Goal: Navigation & Orientation: Understand site structure

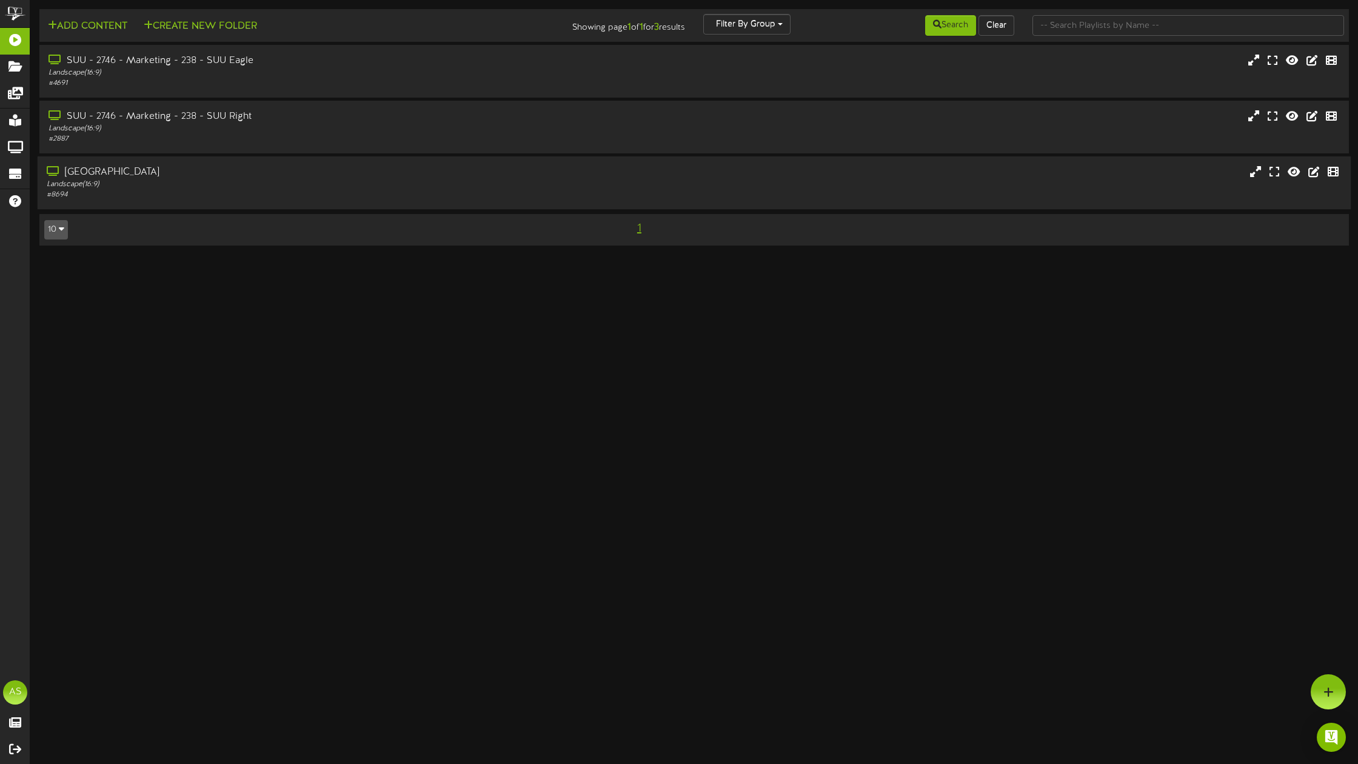
click at [244, 175] on div "[GEOGRAPHIC_DATA]" at bounding box center [311, 173] width 529 height 14
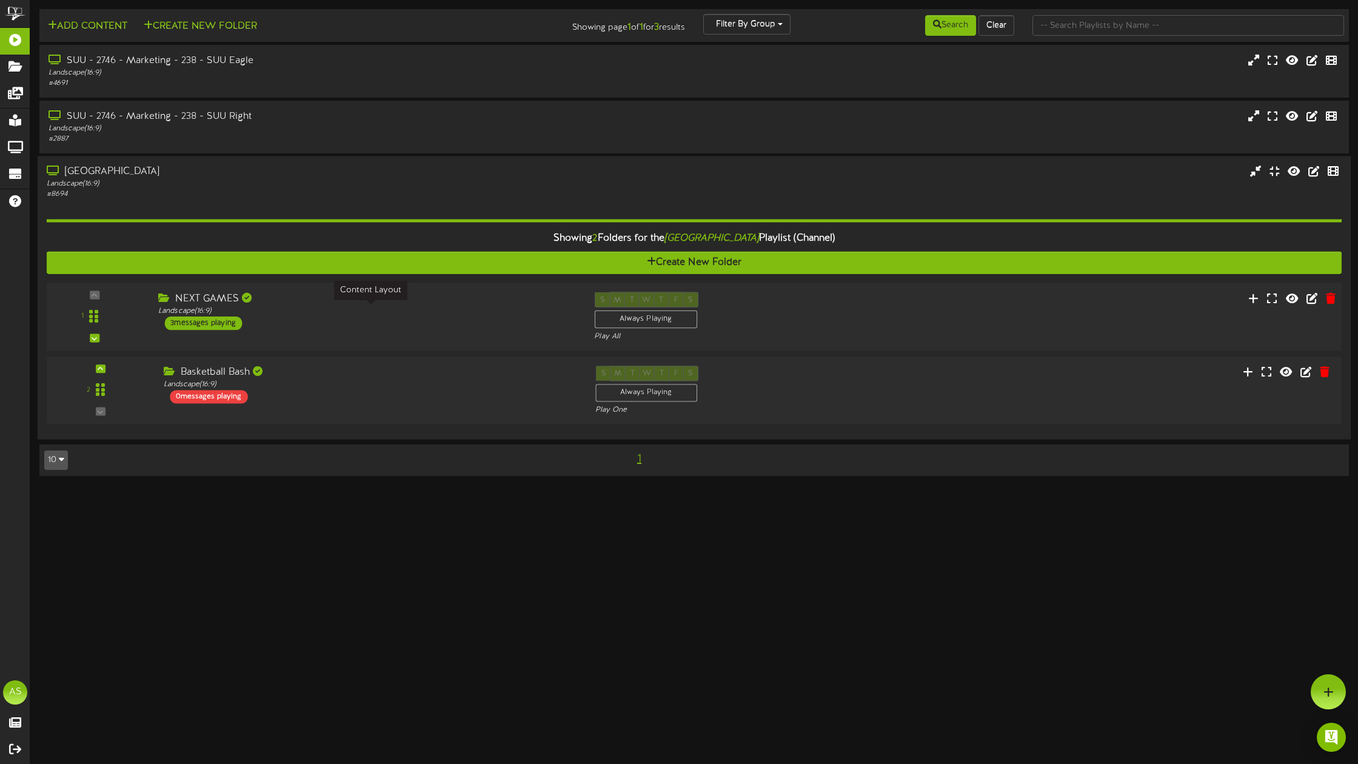
click at [274, 310] on div "Landscape ( 16:9 )" at bounding box center [367, 311] width 418 height 10
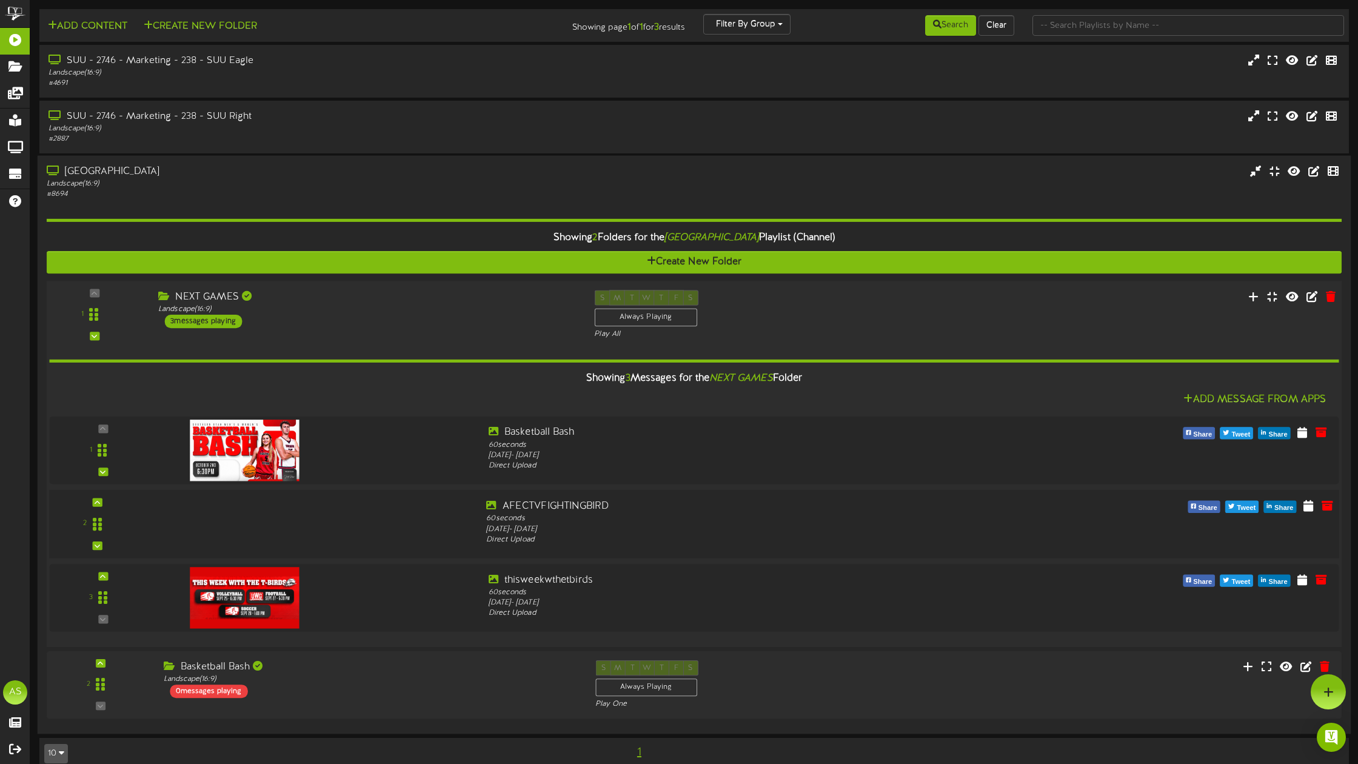
click at [253, 537] on div at bounding box center [238, 512] width 143 height 62
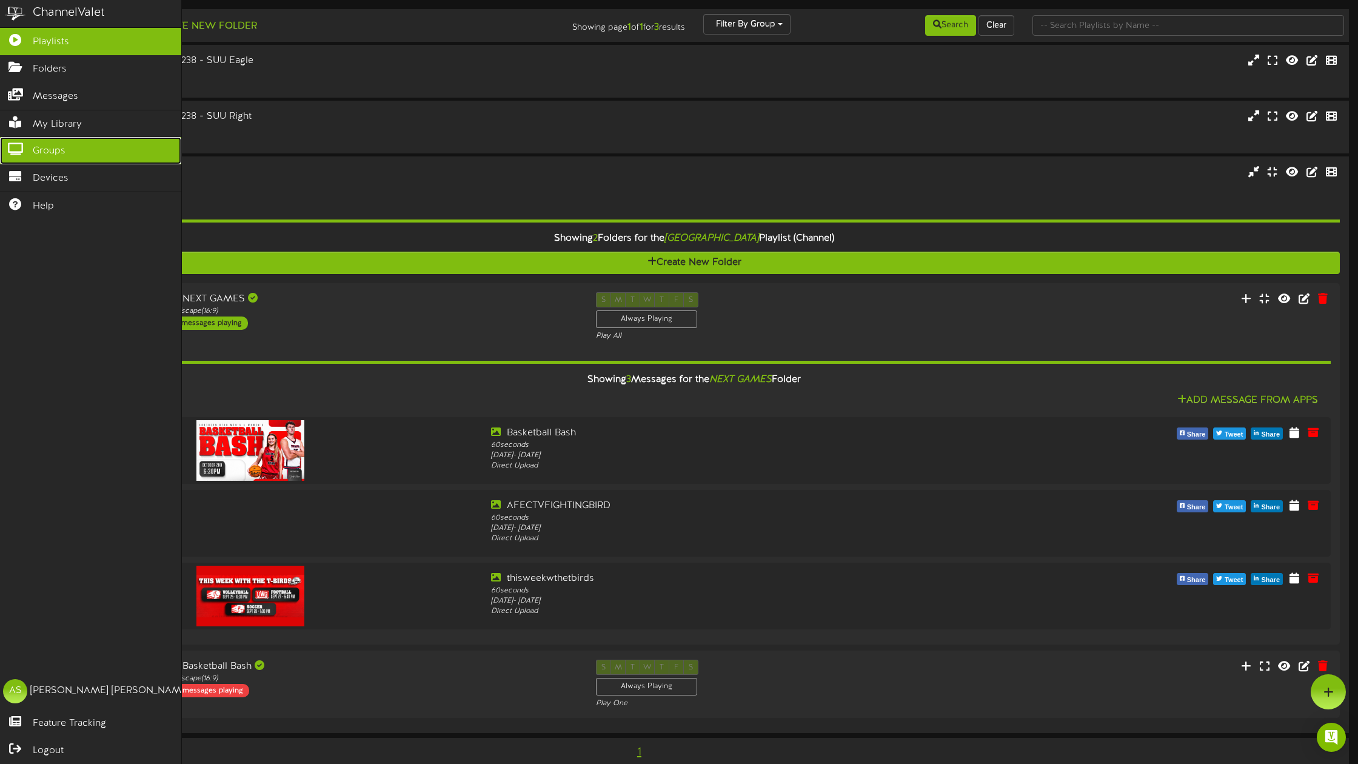
click at [26, 152] on icon at bounding box center [15, 147] width 30 height 9
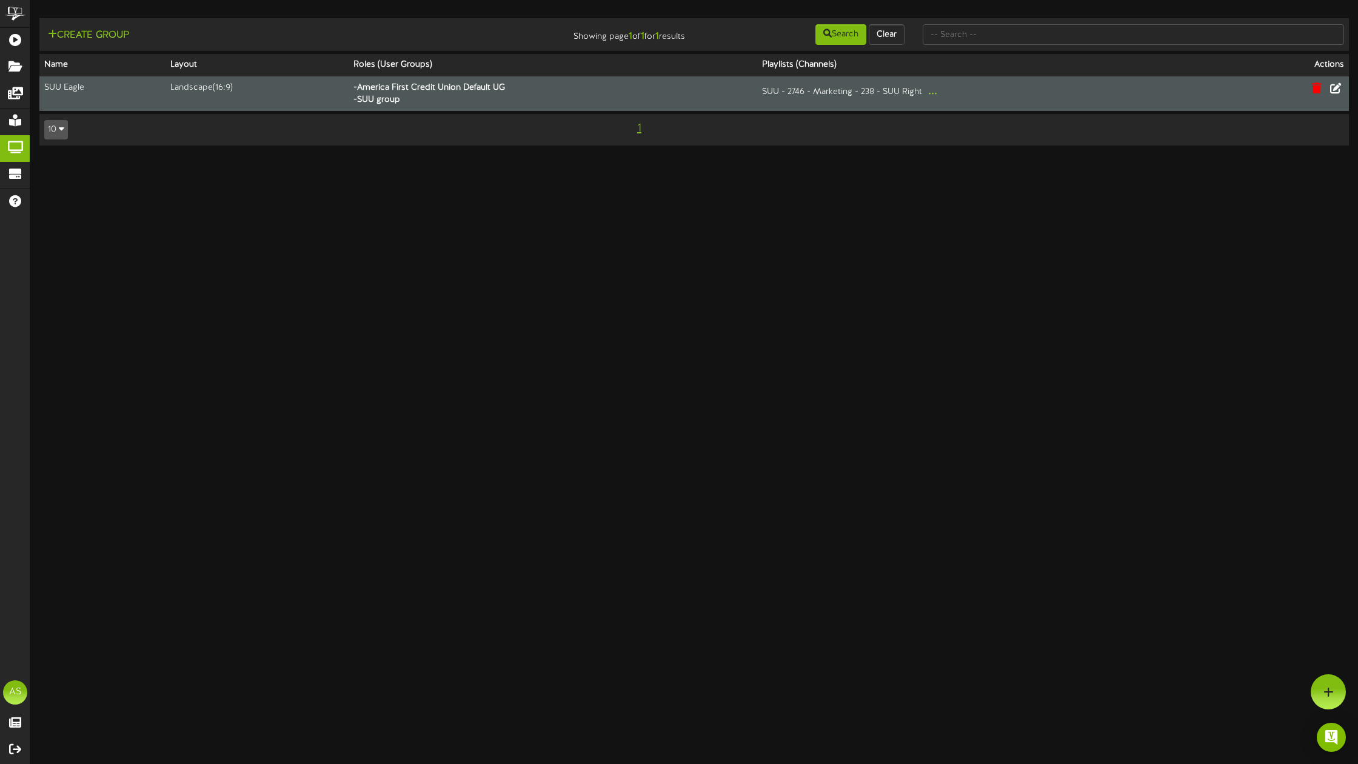
click at [357, 101] on th "- America First Credit Union Default UG - SUU group" at bounding box center [553, 93] width 409 height 35
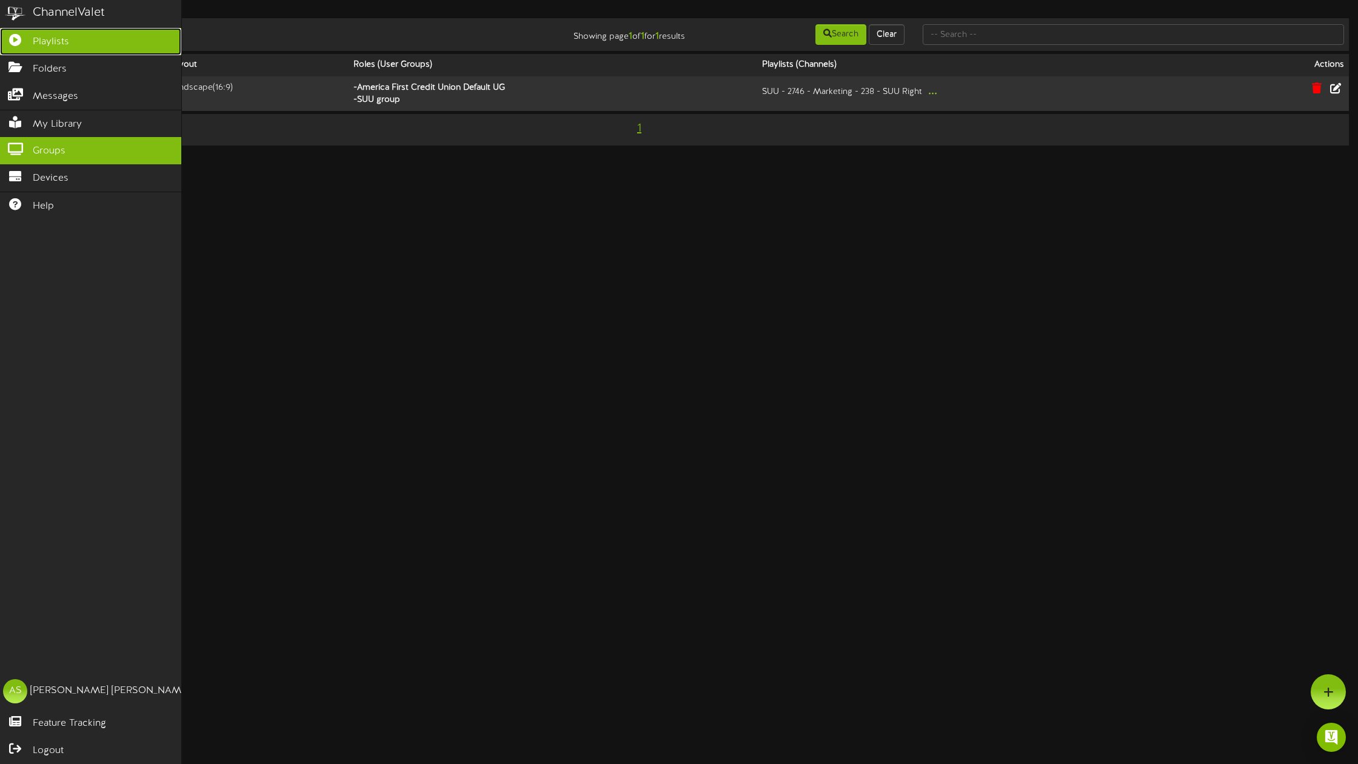
click at [22, 32] on link "Playlists" at bounding box center [90, 41] width 181 height 27
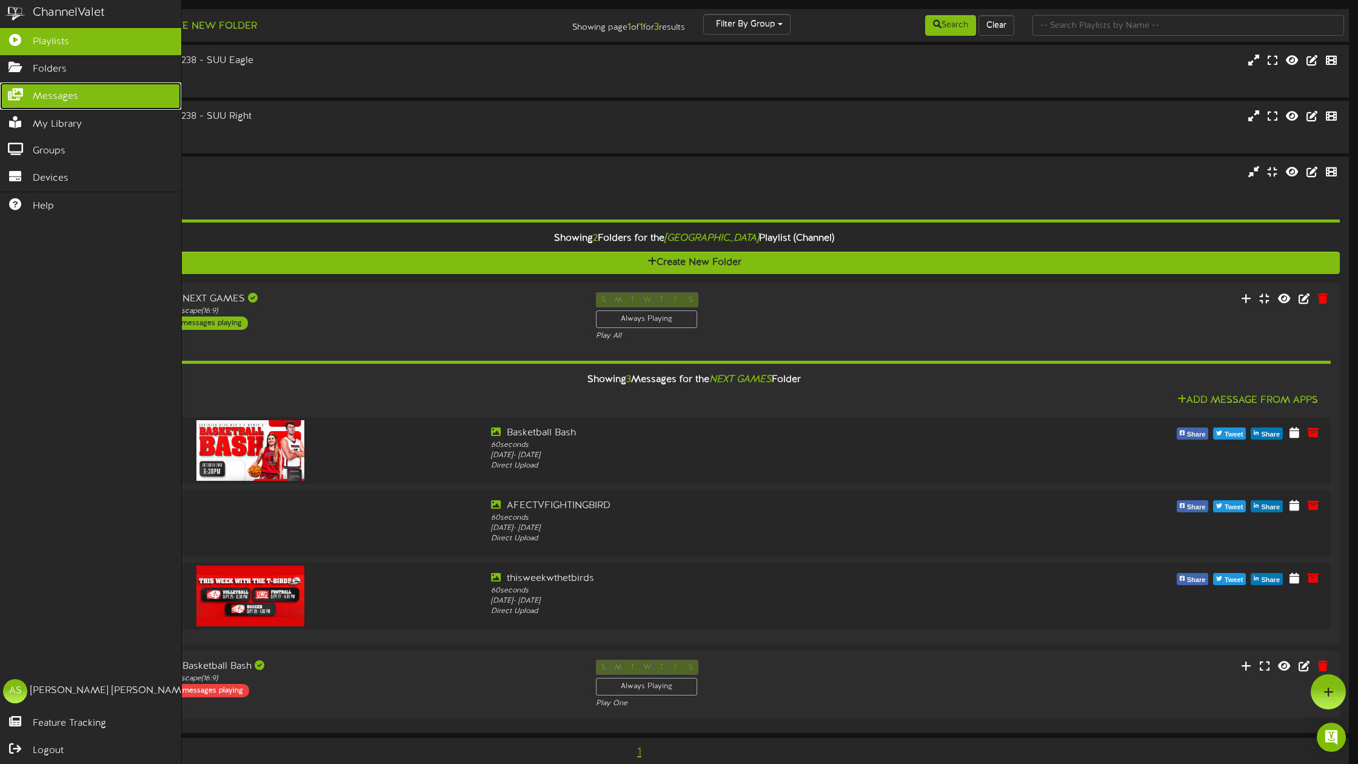
click at [41, 92] on span "Messages" at bounding box center [55, 97] width 45 height 14
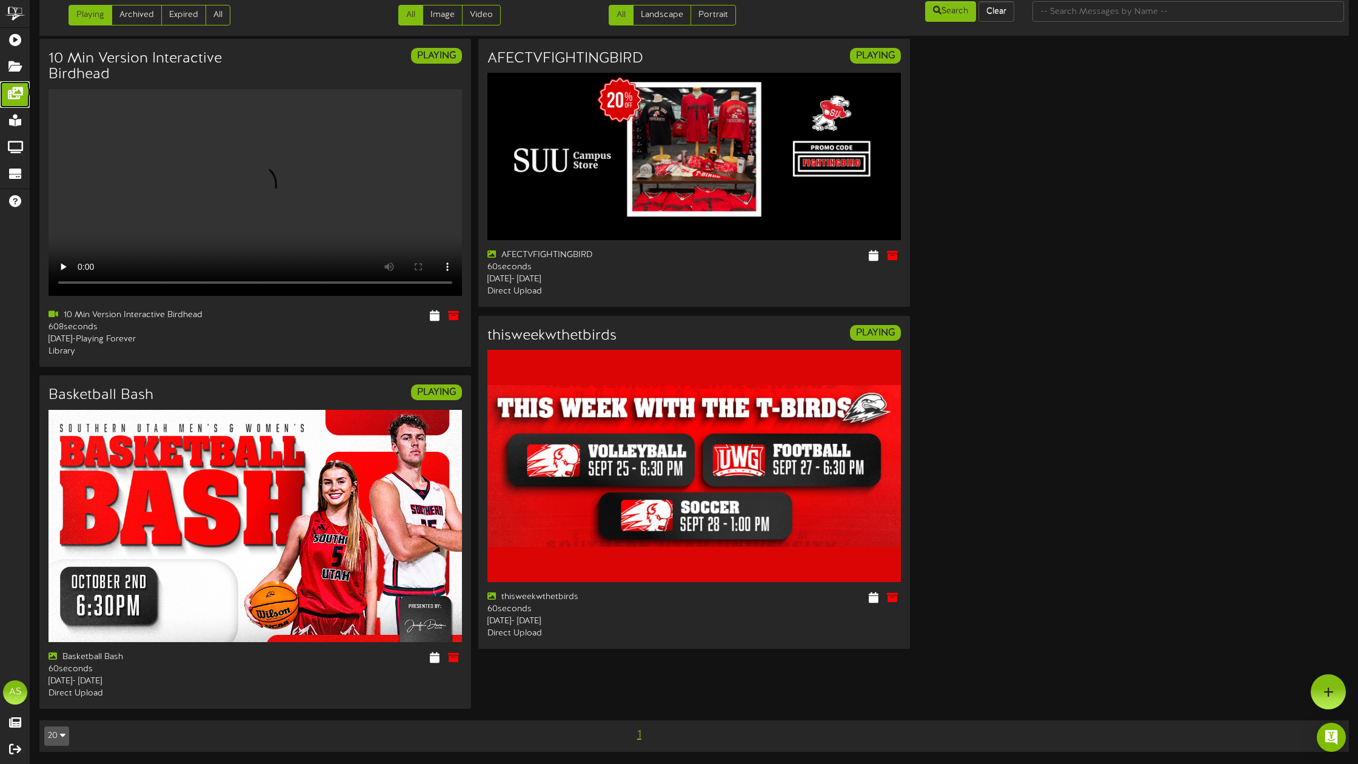
scroll to position [48, 0]
